Goal: Find specific page/section: Find specific page/section

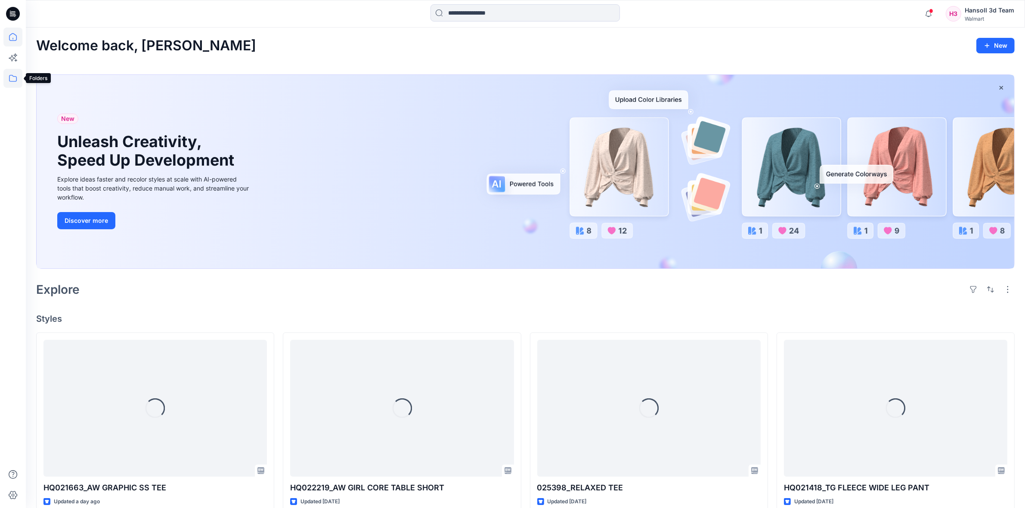
click at [9, 77] on icon at bounding box center [12, 78] width 19 height 19
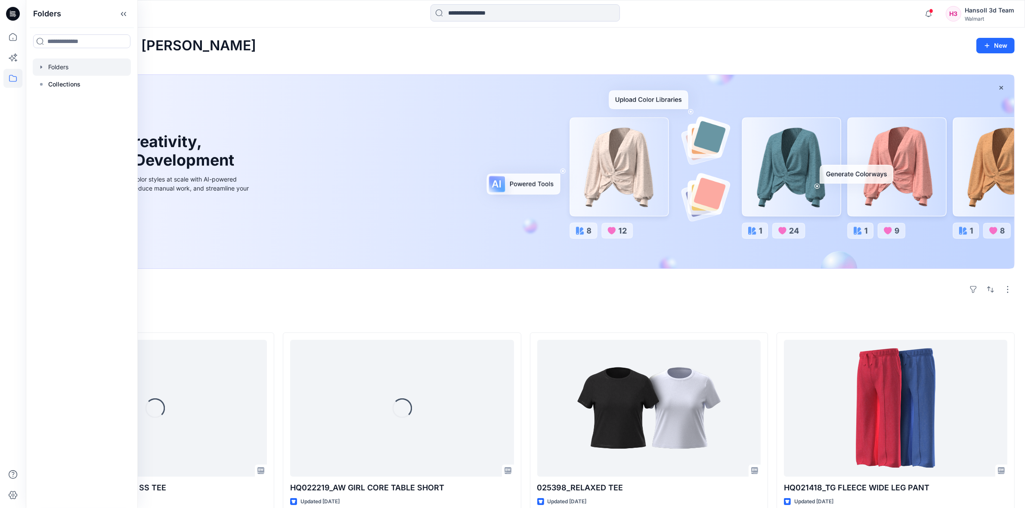
click at [68, 65] on div at bounding box center [82, 67] width 98 height 17
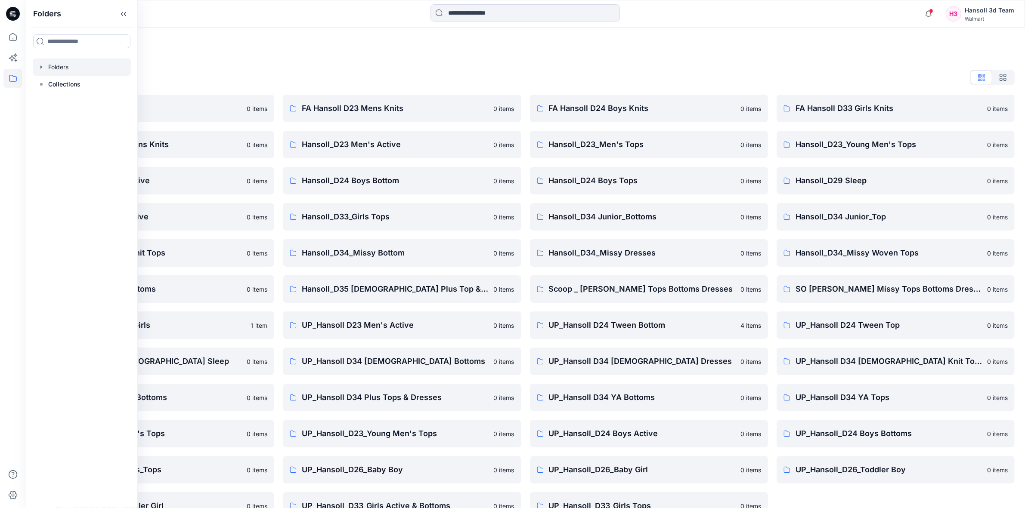
click at [563, 49] on div "Folders" at bounding box center [491, 44] width 911 height 12
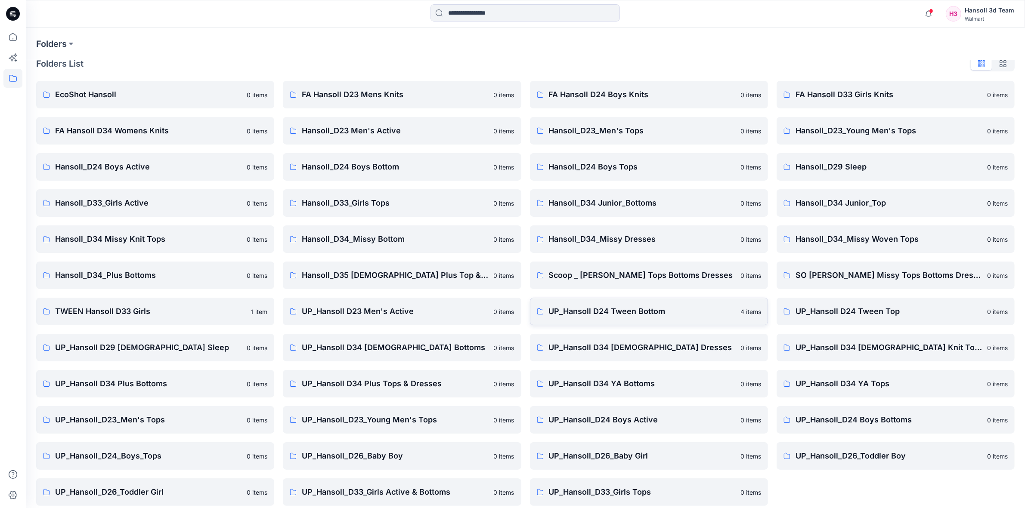
scroll to position [22, 0]
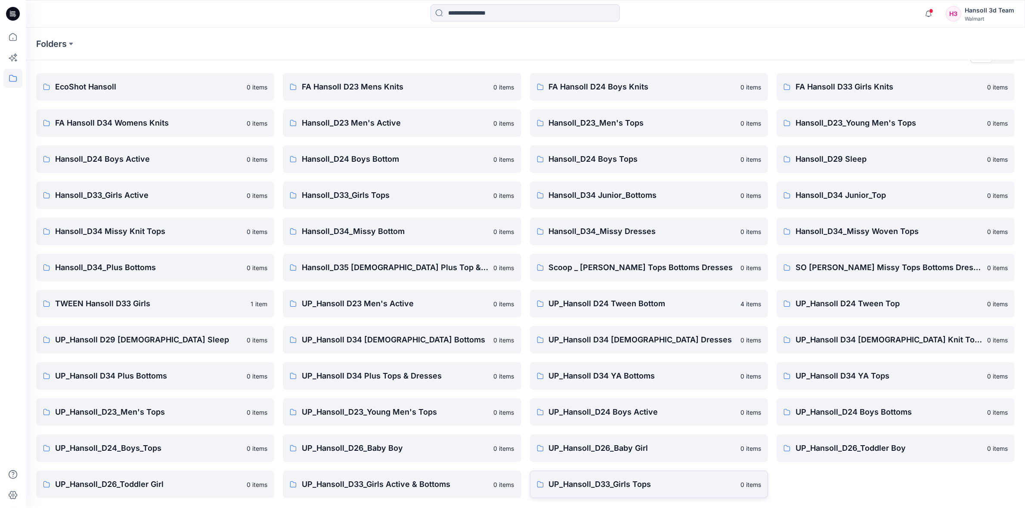
click at [604, 491] on link "UP_Hansoll_D33_Girls Tops 0 items" at bounding box center [649, 485] width 238 height 28
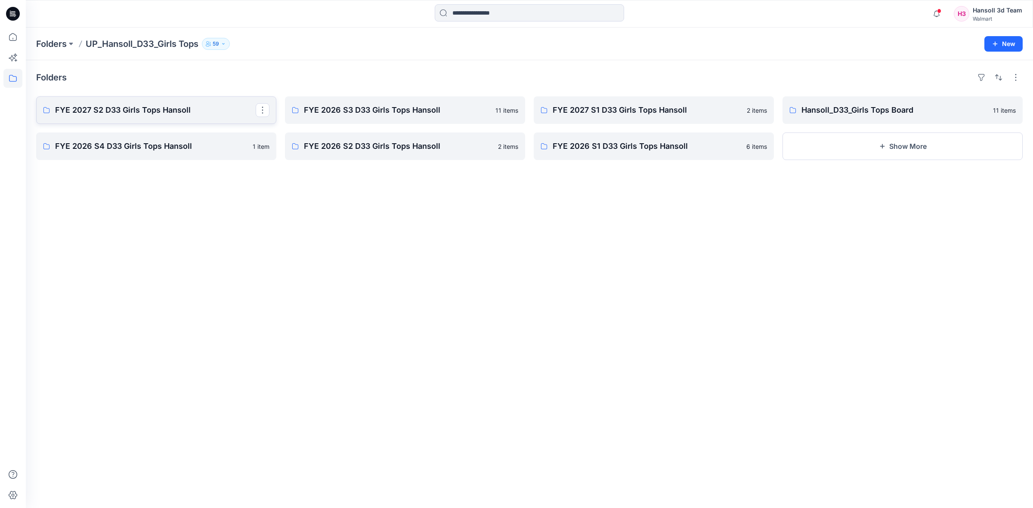
click at [184, 113] on p "FYE 2027 S2 D33 Girls Tops Hansoll" at bounding box center [155, 110] width 201 height 12
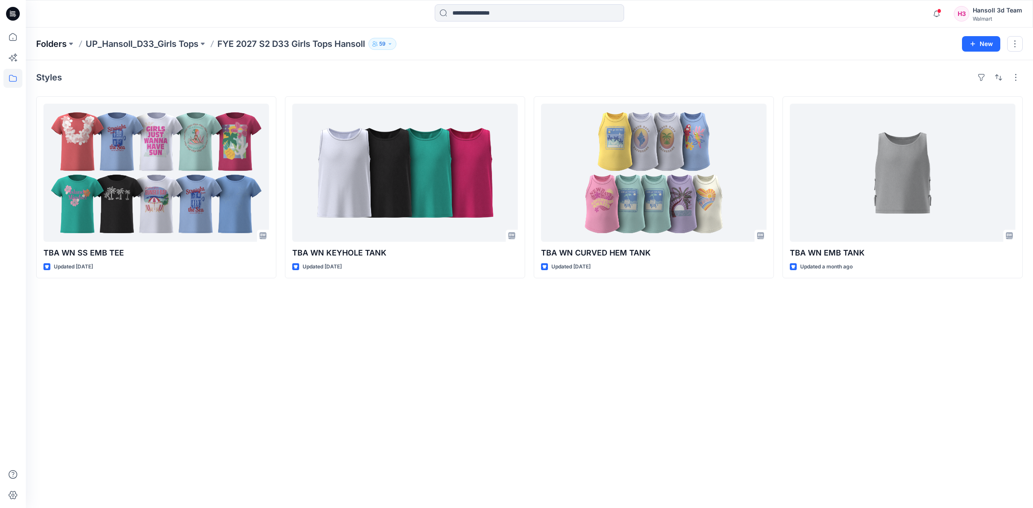
click at [54, 43] on p "Folders" at bounding box center [51, 44] width 31 height 12
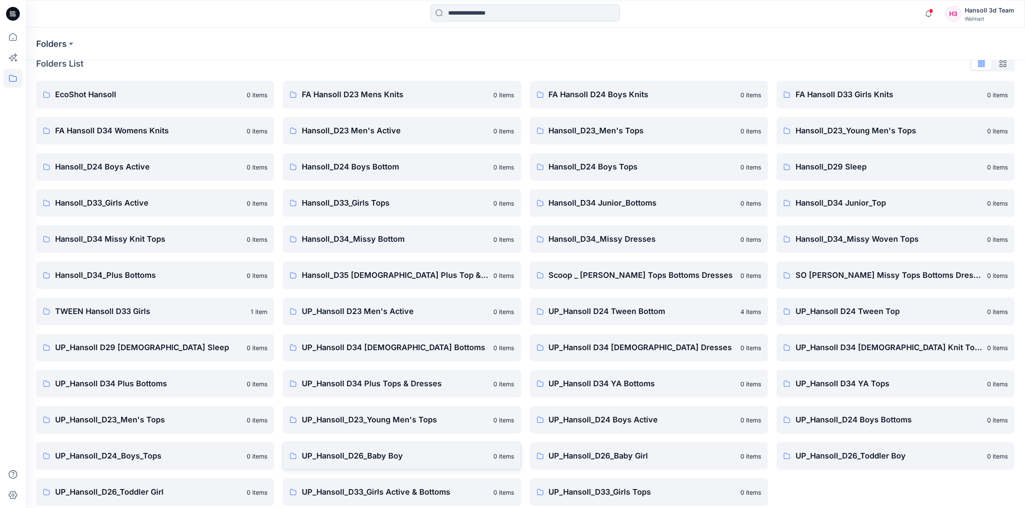
scroll to position [22, 0]
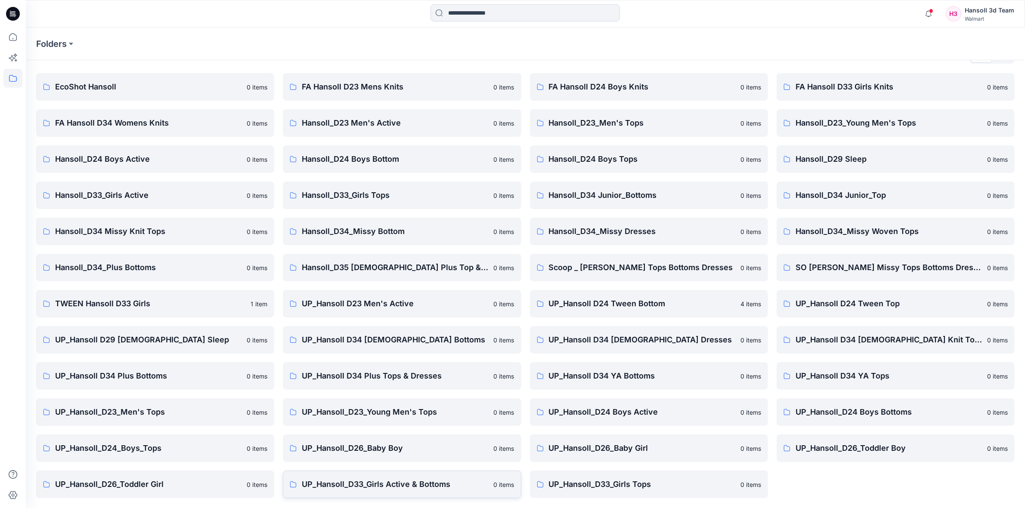
click at [427, 482] on p "UP_Hansoll_D33_Girls Active & Bottoms" at bounding box center [395, 485] width 186 height 12
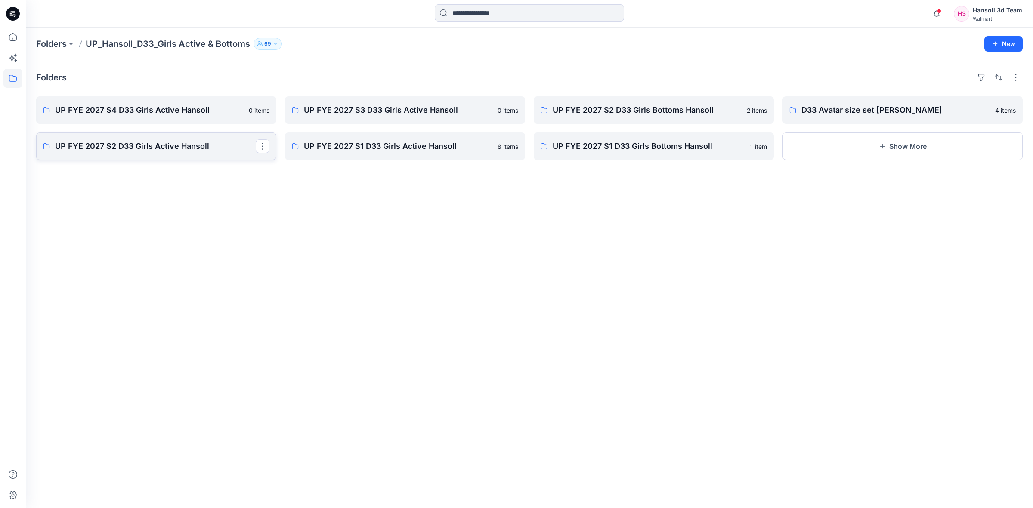
click at [135, 147] on p "UP FYE 2027 S2 D33 Girls Active Hansoll" at bounding box center [155, 146] width 201 height 12
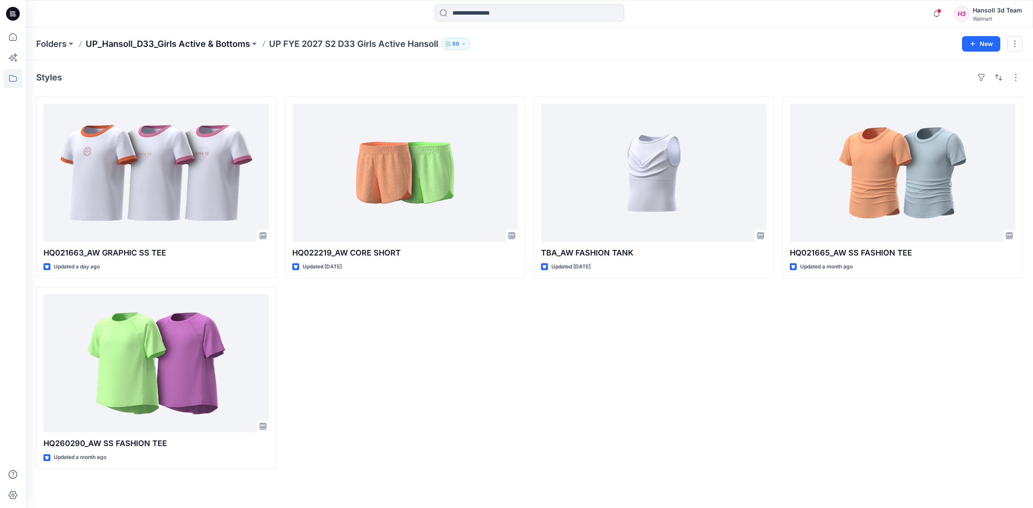
click at [166, 47] on p "UP_Hansoll_D33_Girls Active & Bottoms" at bounding box center [168, 44] width 164 height 12
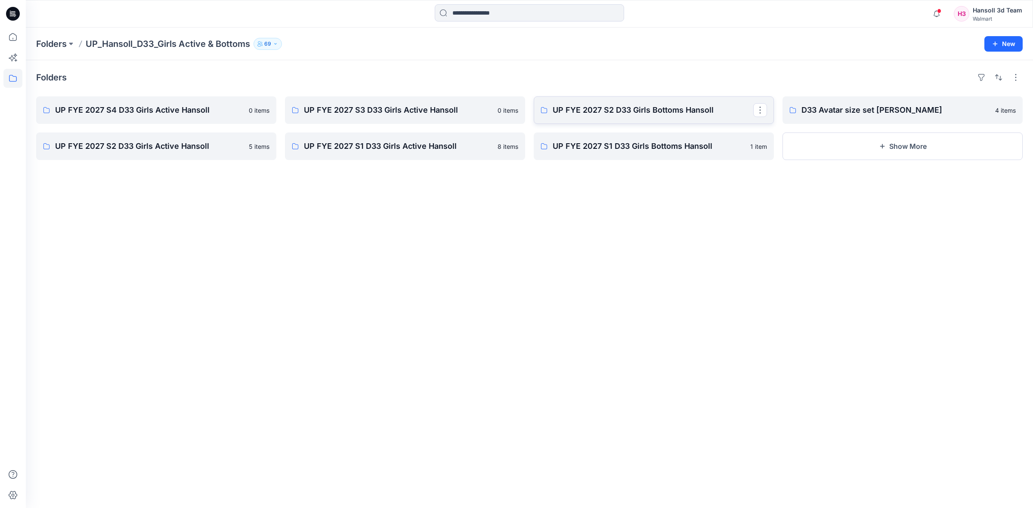
click at [671, 114] on p "UP FYE 2027 S2 D33 Girls Bottoms Hansoll" at bounding box center [653, 110] width 201 height 12
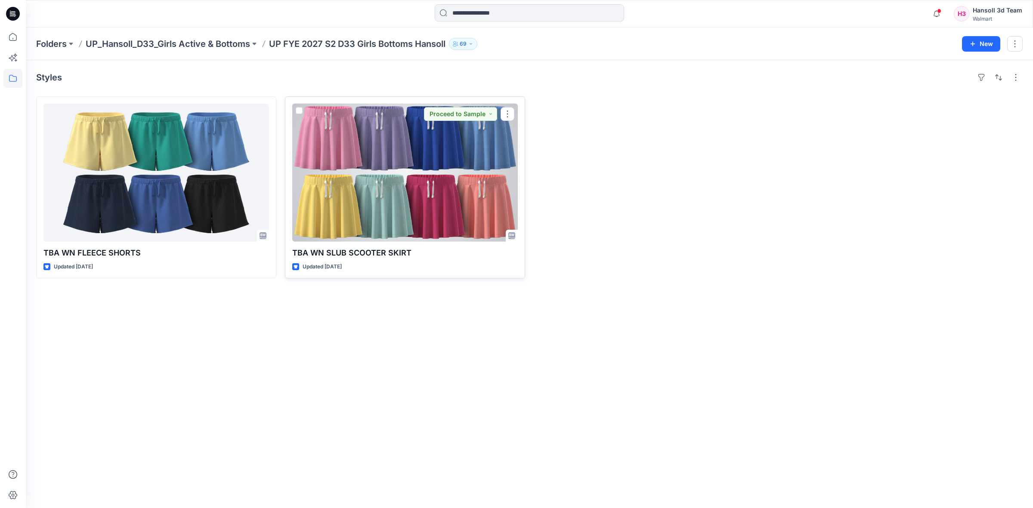
click at [442, 176] on div at bounding box center [405, 173] width 226 height 138
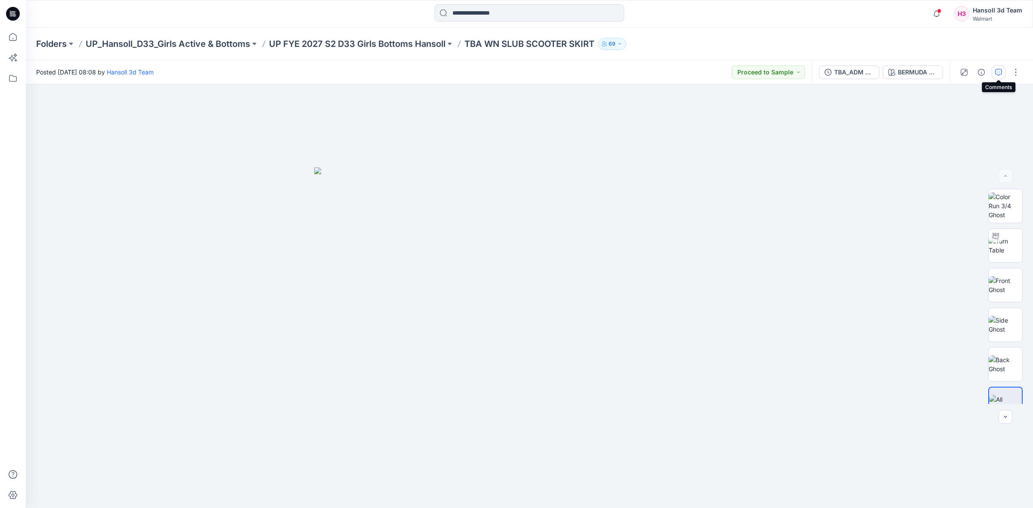
click at [997, 74] on icon "button" at bounding box center [998, 72] width 7 height 7
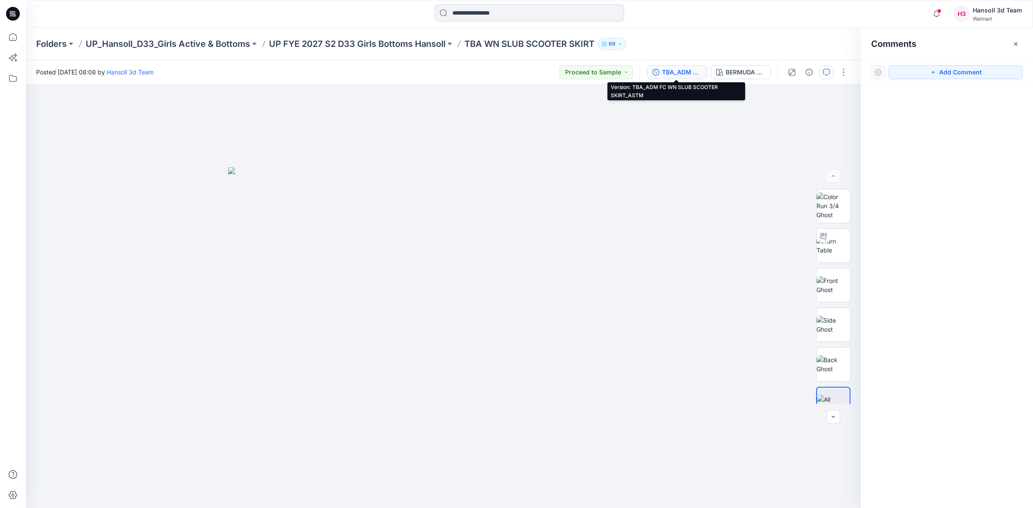
click at [669, 73] on div "TBA_ADM FC WN SLUB SCOOTER SKIRT_ASTM" at bounding box center [682, 72] width 40 height 9
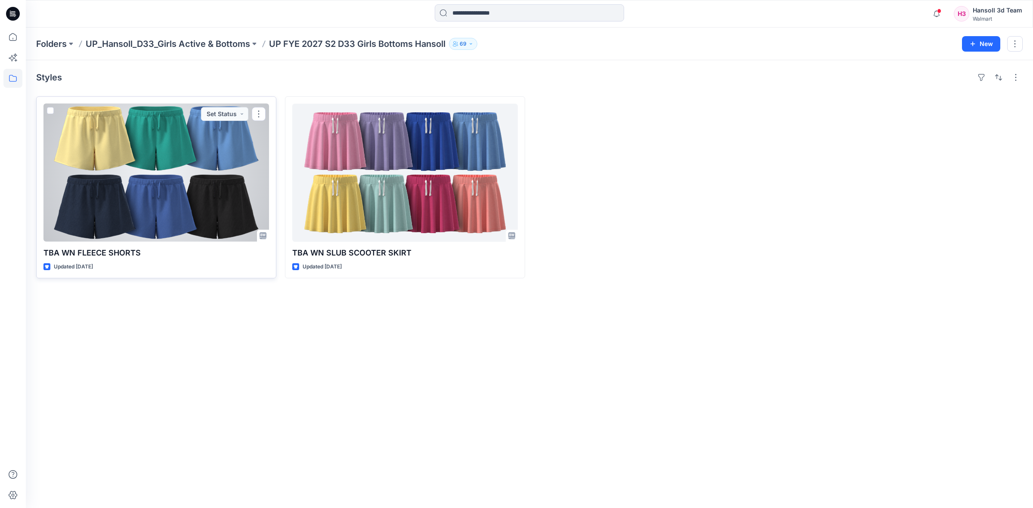
click at [176, 184] on div at bounding box center [156, 173] width 226 height 138
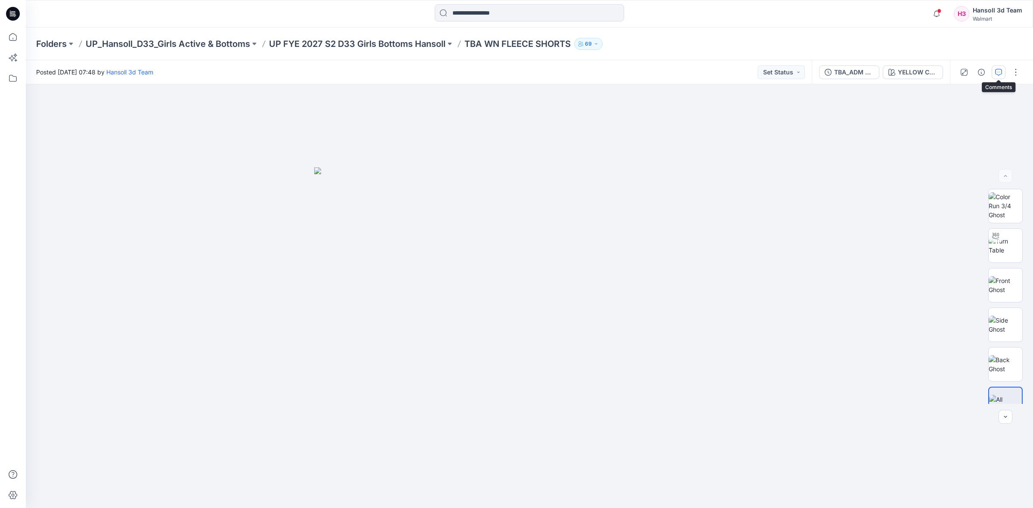
click at [996, 66] on button "button" at bounding box center [999, 72] width 14 height 14
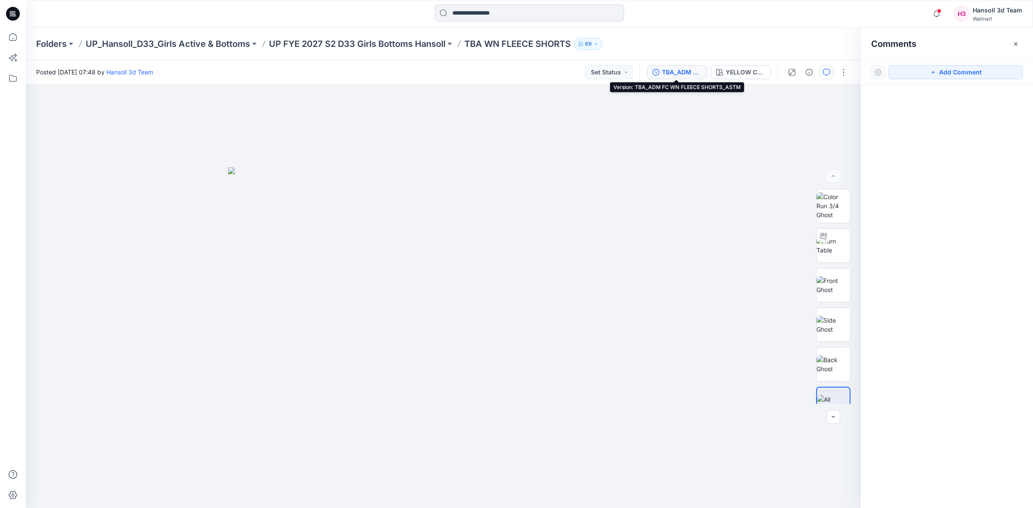
click at [678, 74] on div "TBA_ADM FC WN FLEECE SHORTS_ASTM" at bounding box center [682, 72] width 40 height 9
